Goal: Information Seeking & Learning: Learn about a topic

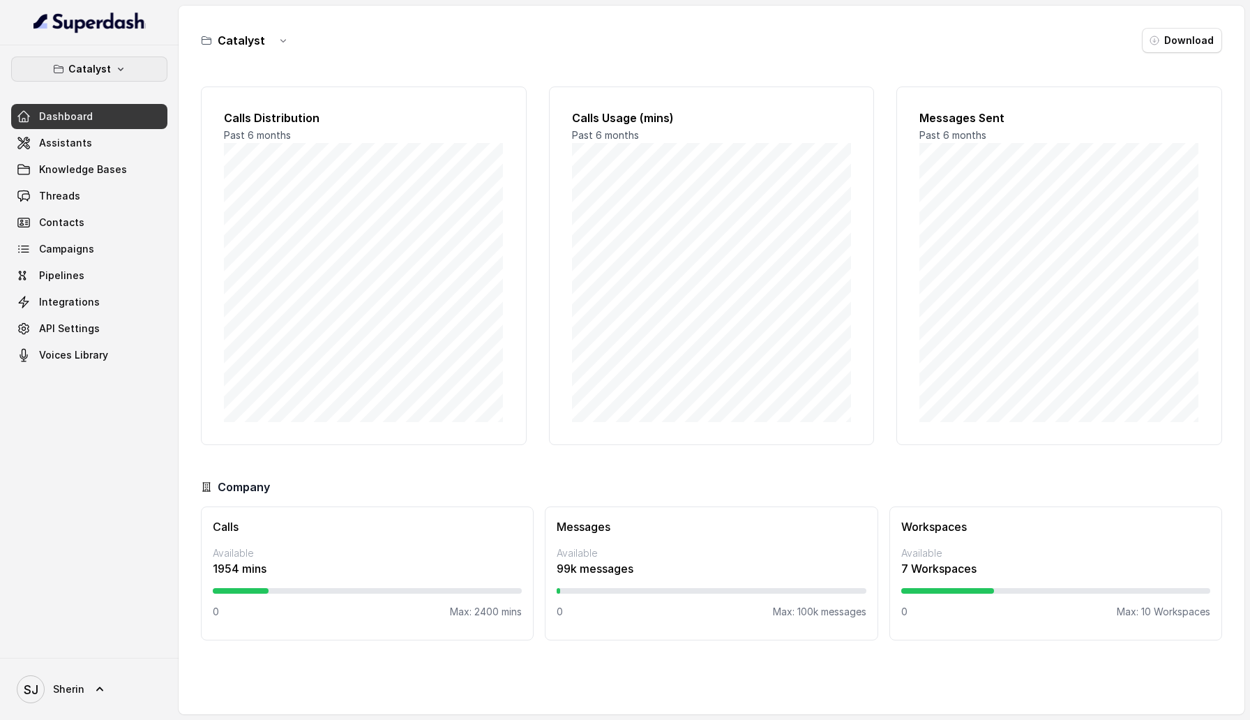
click at [130, 70] on button "Catalyst" at bounding box center [89, 69] width 156 height 25
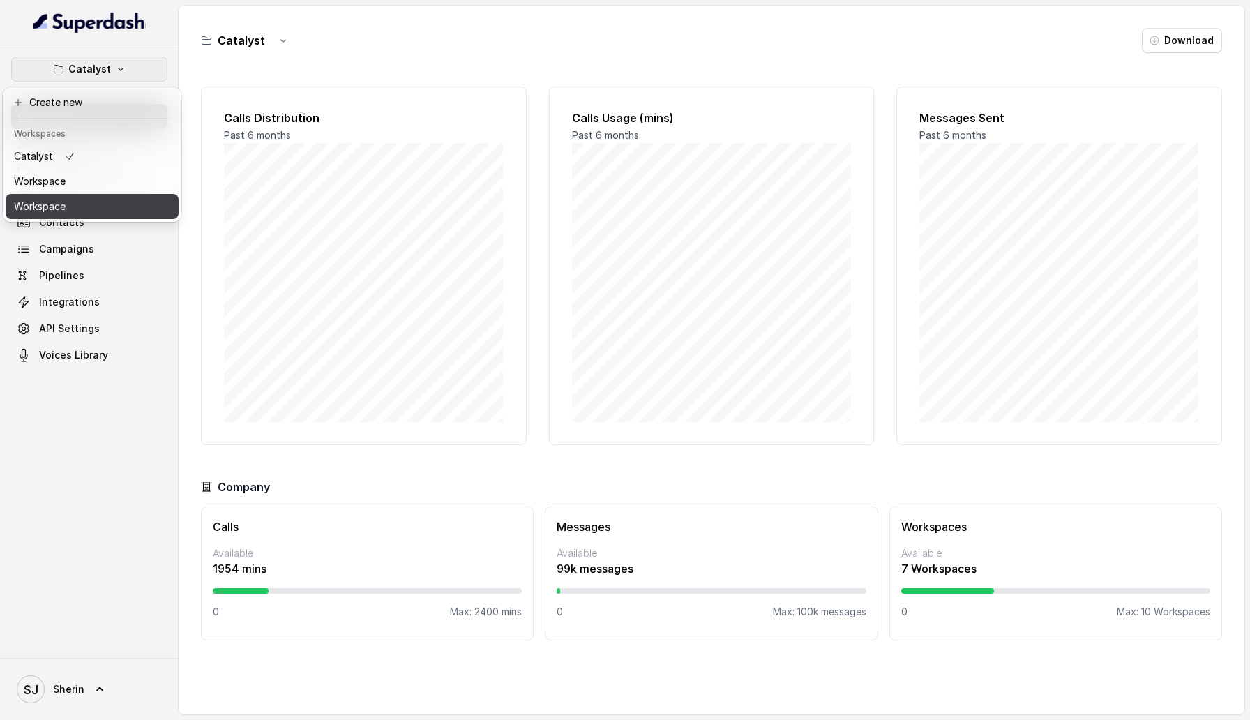
click at [121, 202] on button "Workspace" at bounding box center [92, 206] width 173 height 25
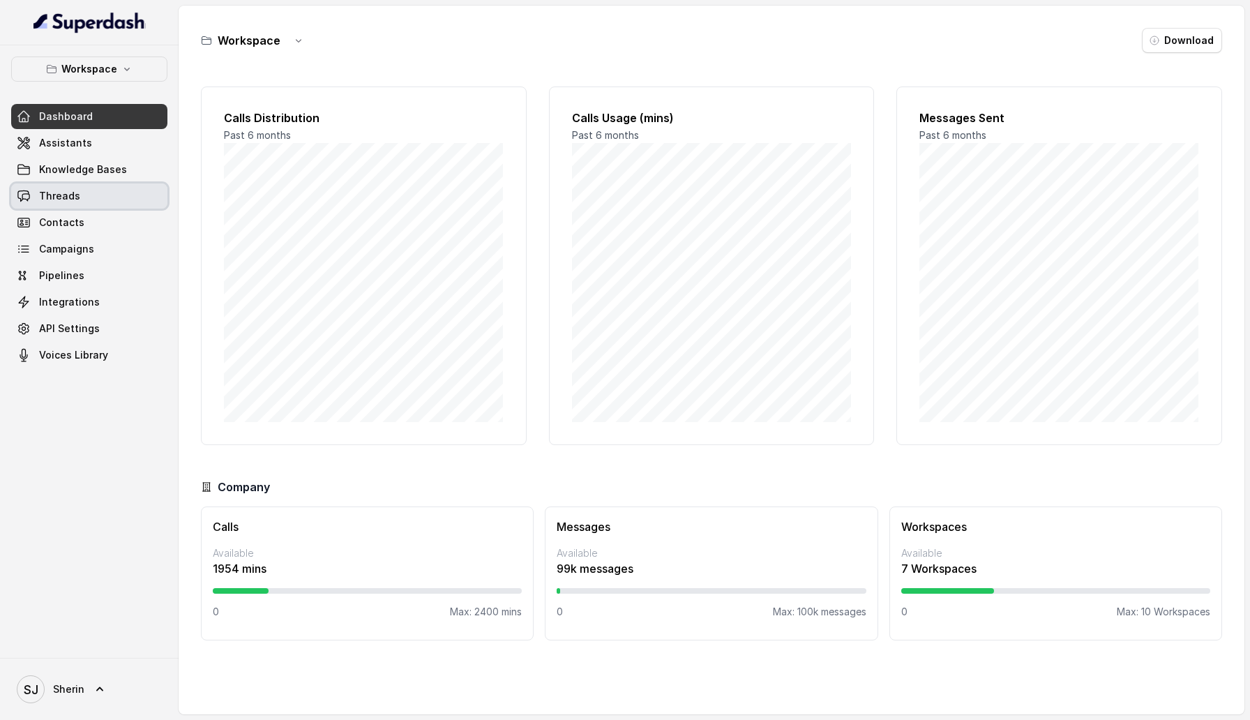
click at [105, 199] on link "Threads" at bounding box center [89, 195] width 156 height 25
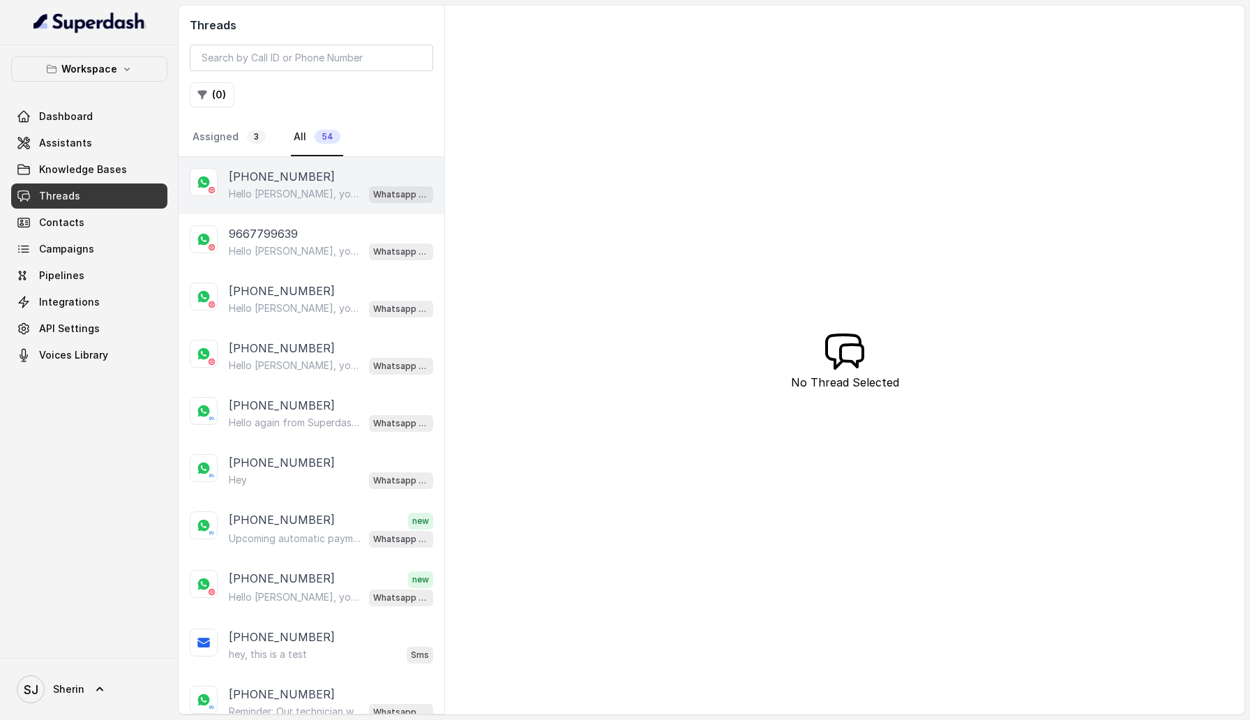
click at [336, 179] on div "[PHONE_NUMBER]" at bounding box center [331, 176] width 204 height 17
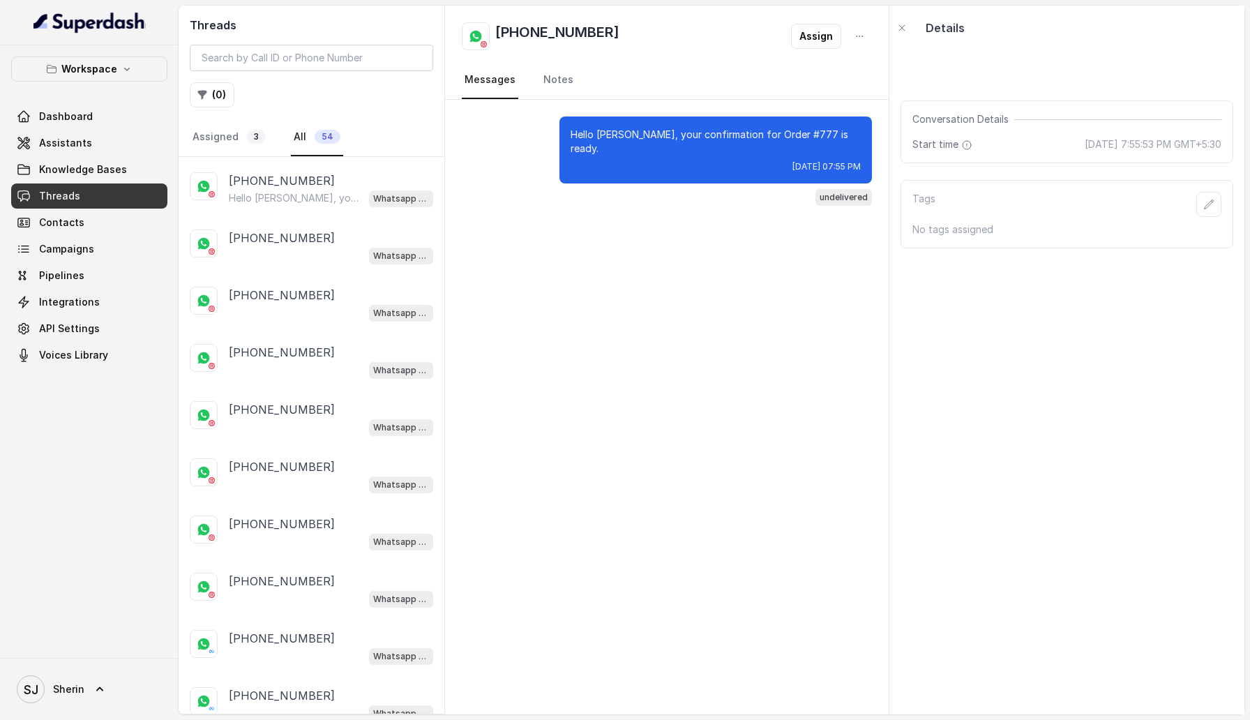
scroll to position [2328, 0]
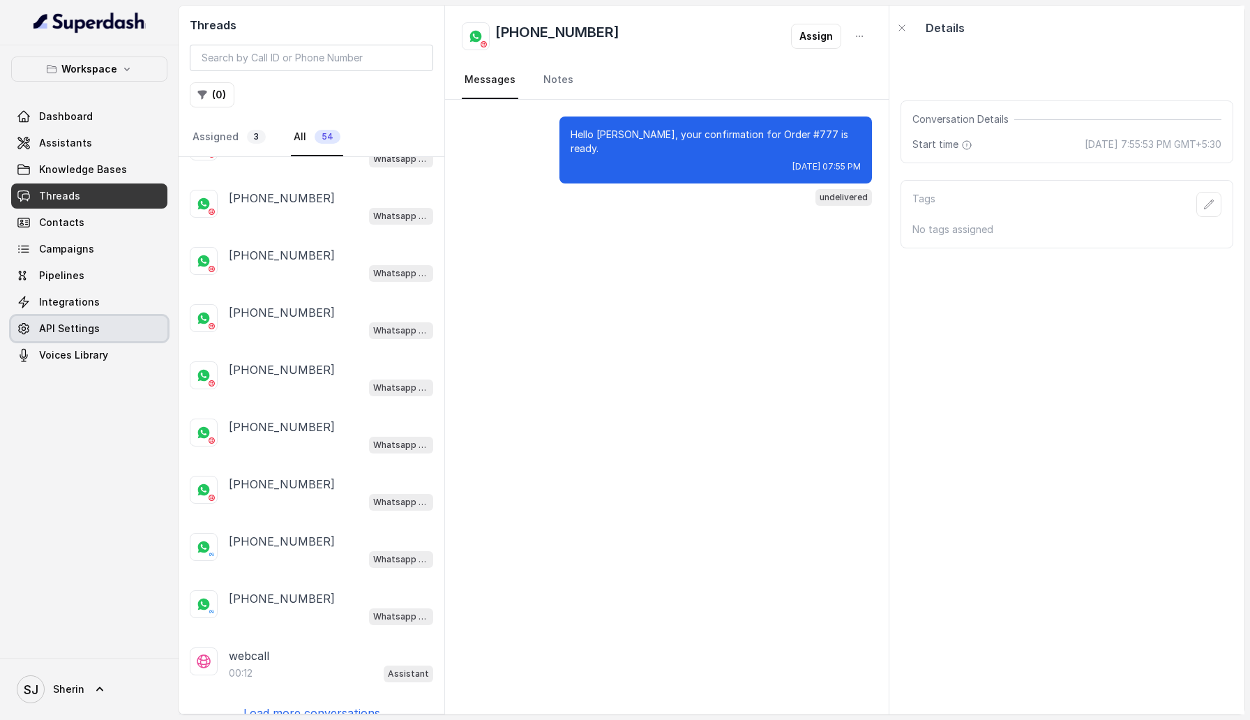
click at [117, 333] on link "API Settings" at bounding box center [89, 328] width 156 height 25
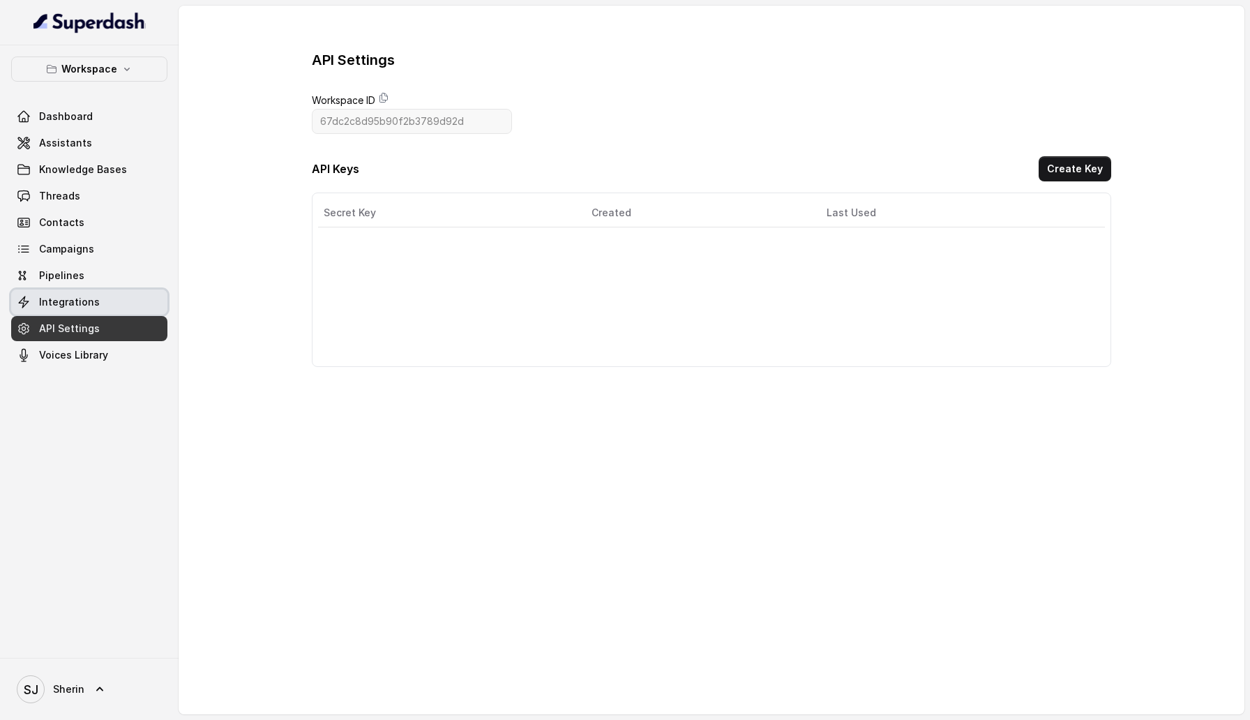
click at [123, 311] on link "Integrations" at bounding box center [89, 302] width 156 height 25
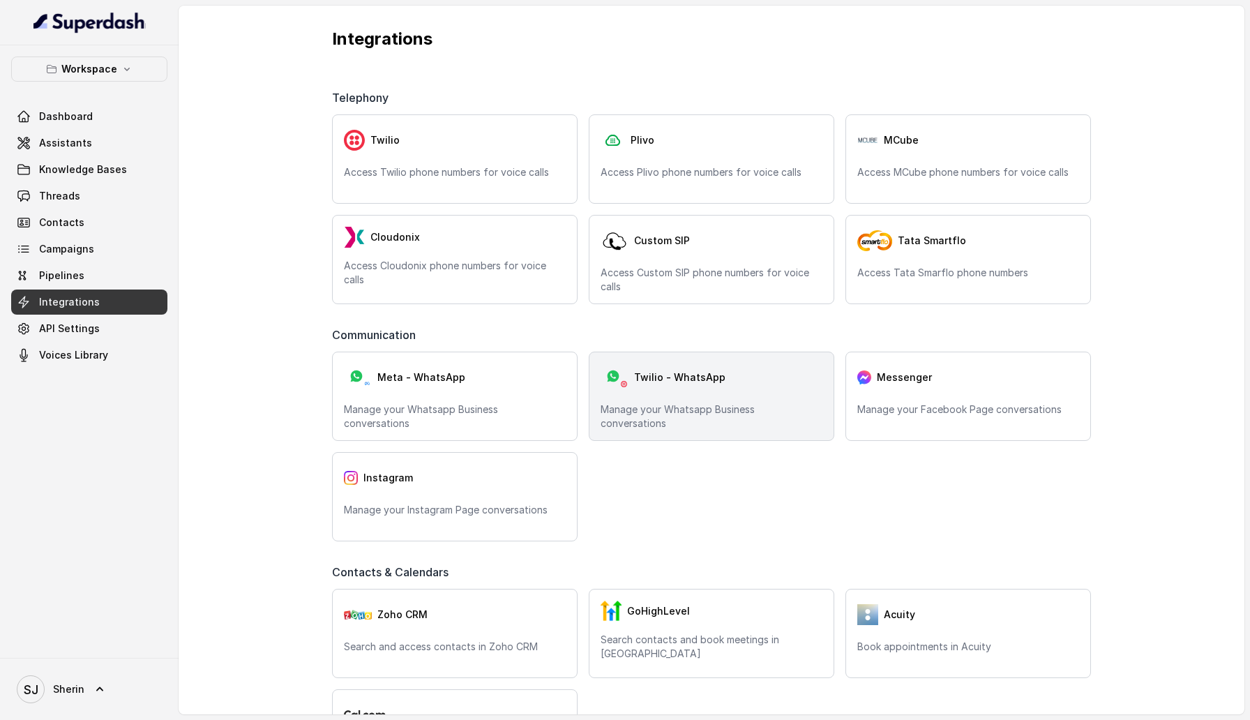
click at [710, 393] on div "Twilio - WhatsApp Manage your Whatsapp Business conversations" at bounding box center [712, 396] width 246 height 89
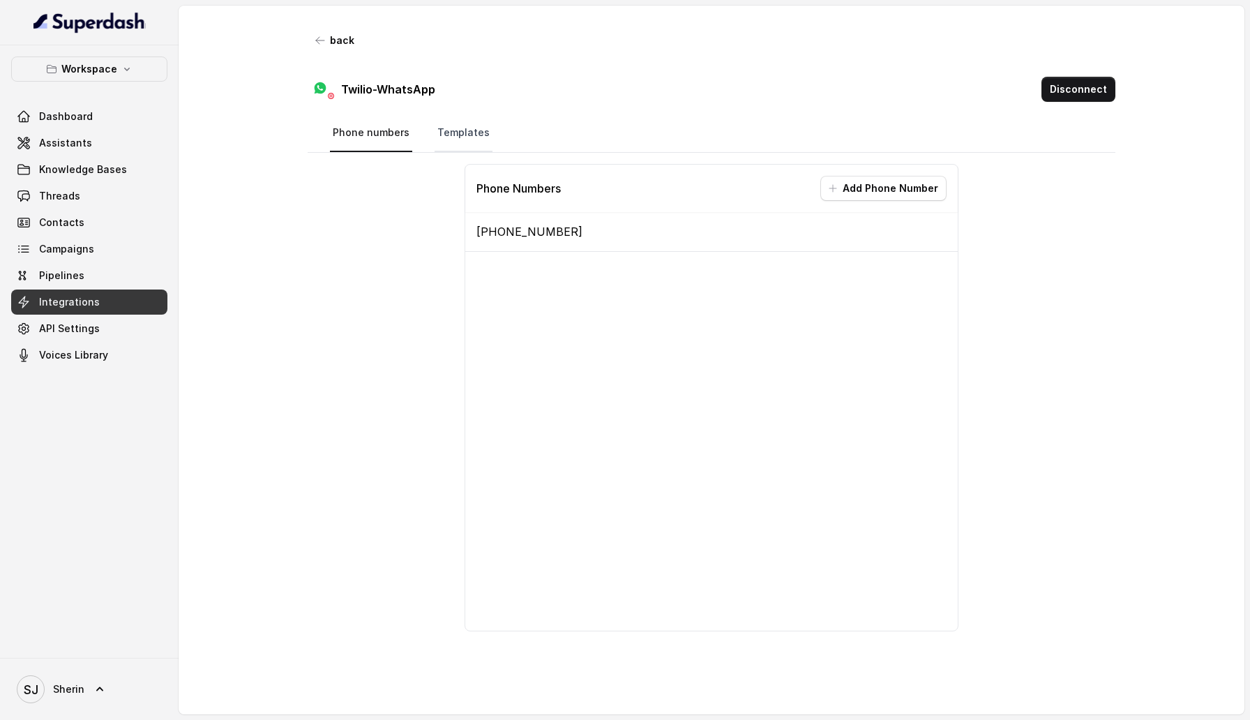
click at [448, 129] on link "Templates" at bounding box center [464, 133] width 58 height 38
click at [389, 133] on link "Phone numbers" at bounding box center [371, 133] width 82 height 38
click at [343, 47] on button "back" at bounding box center [335, 40] width 55 height 25
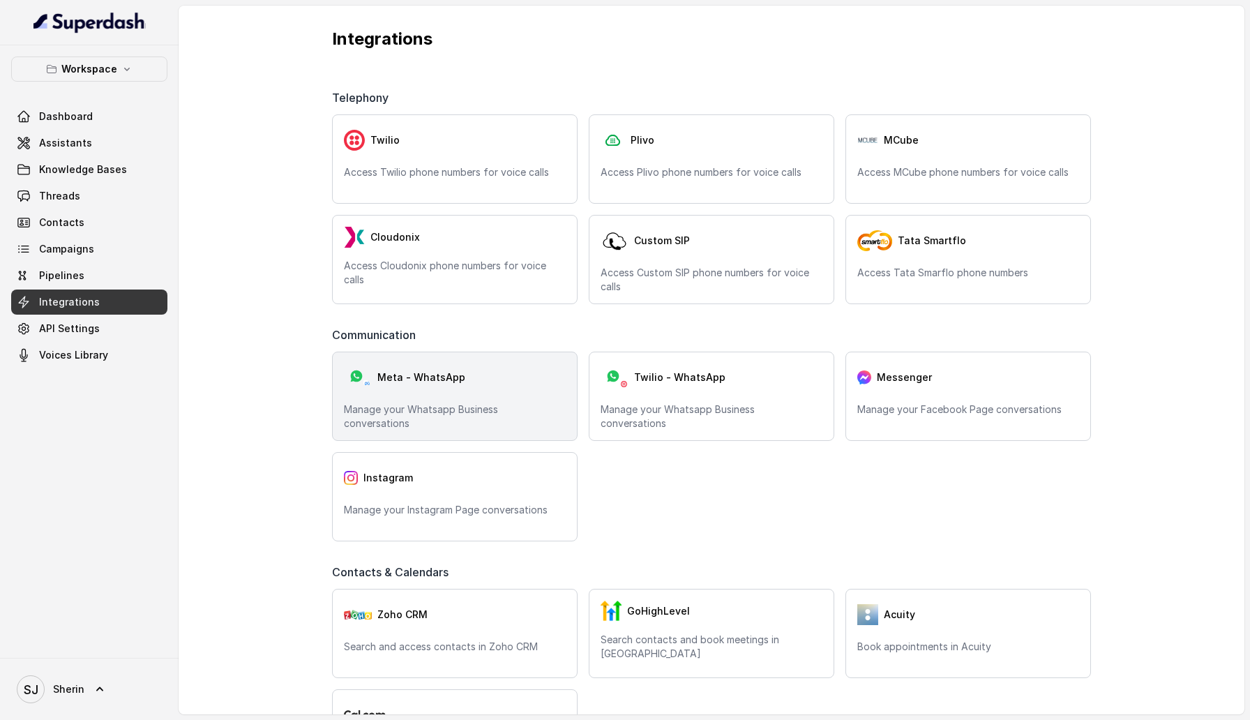
click at [474, 400] on div "Meta - WhatsApp Manage your Whatsapp Business conversations" at bounding box center [455, 396] width 246 height 89
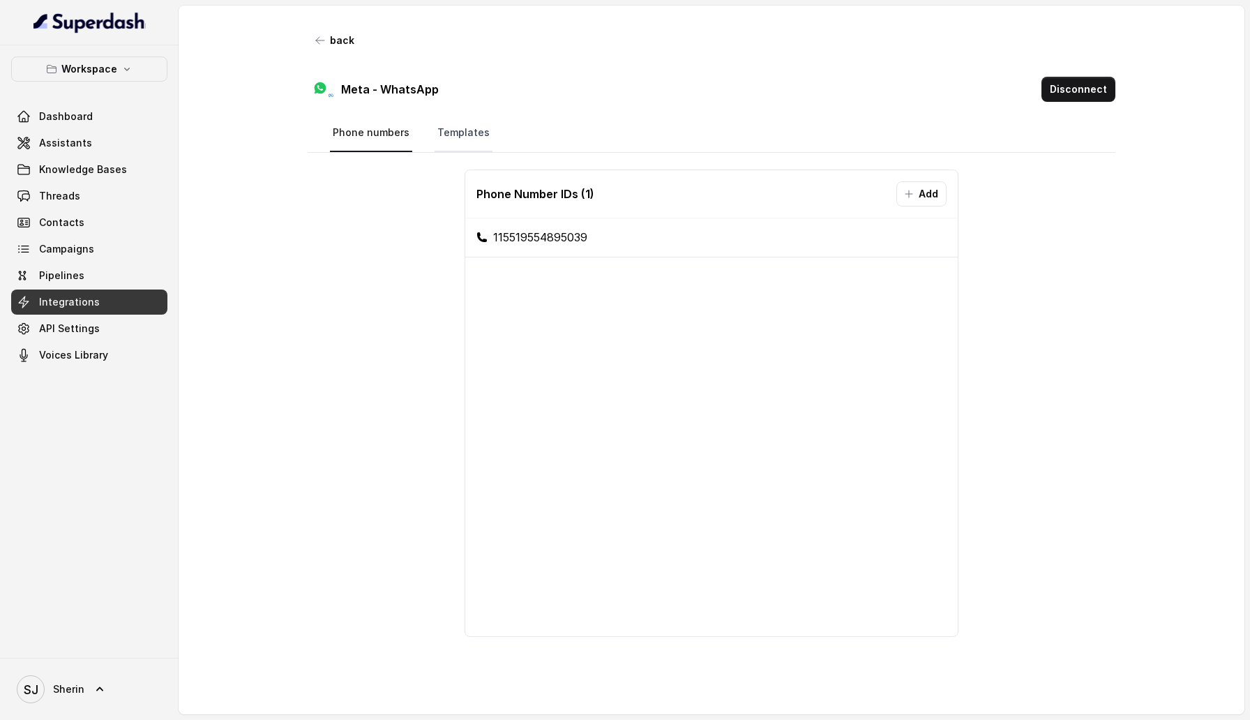
click at [456, 128] on link "Templates" at bounding box center [464, 133] width 58 height 38
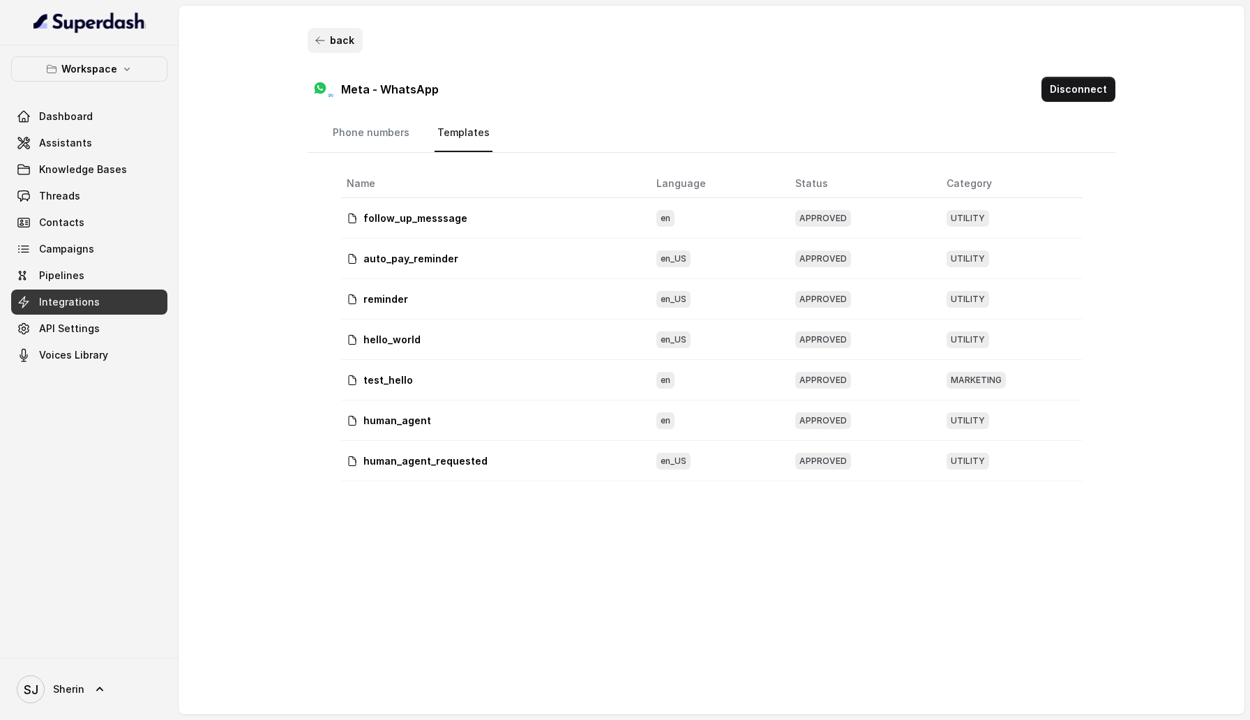
click at [333, 40] on button "back" at bounding box center [335, 40] width 55 height 25
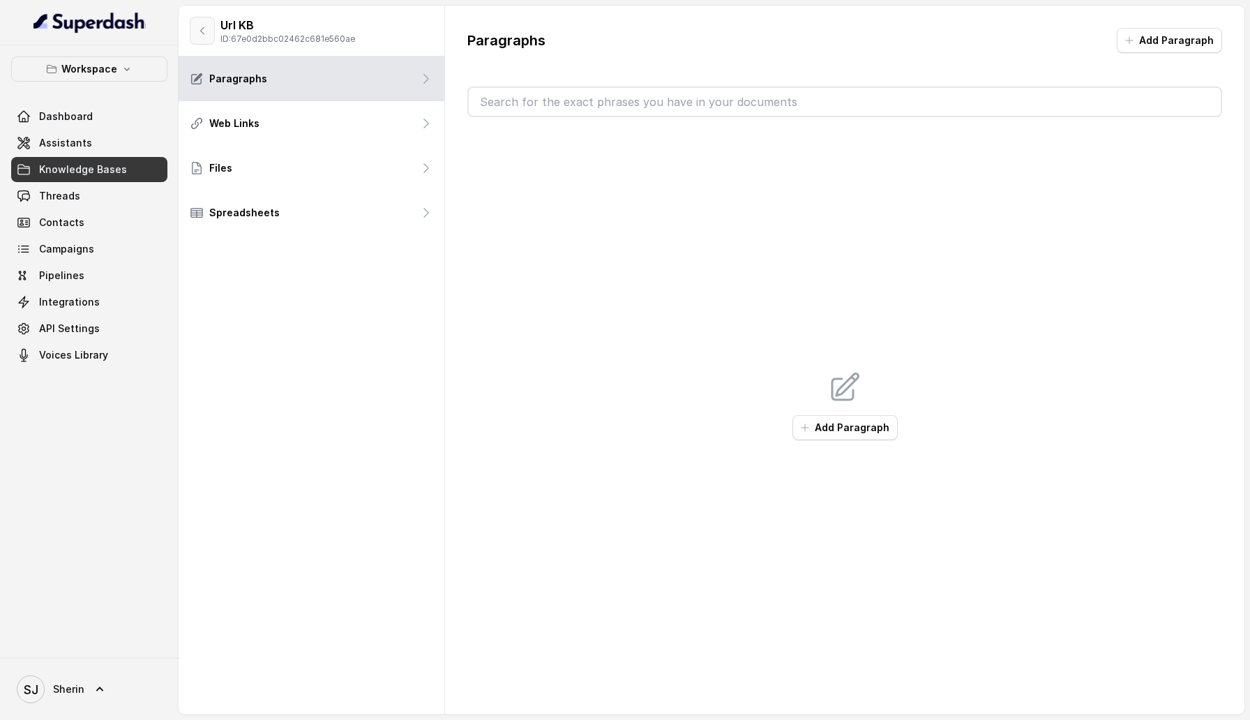
click at [195, 24] on button "button" at bounding box center [202, 31] width 25 height 28
